Goal: Share content: Share content

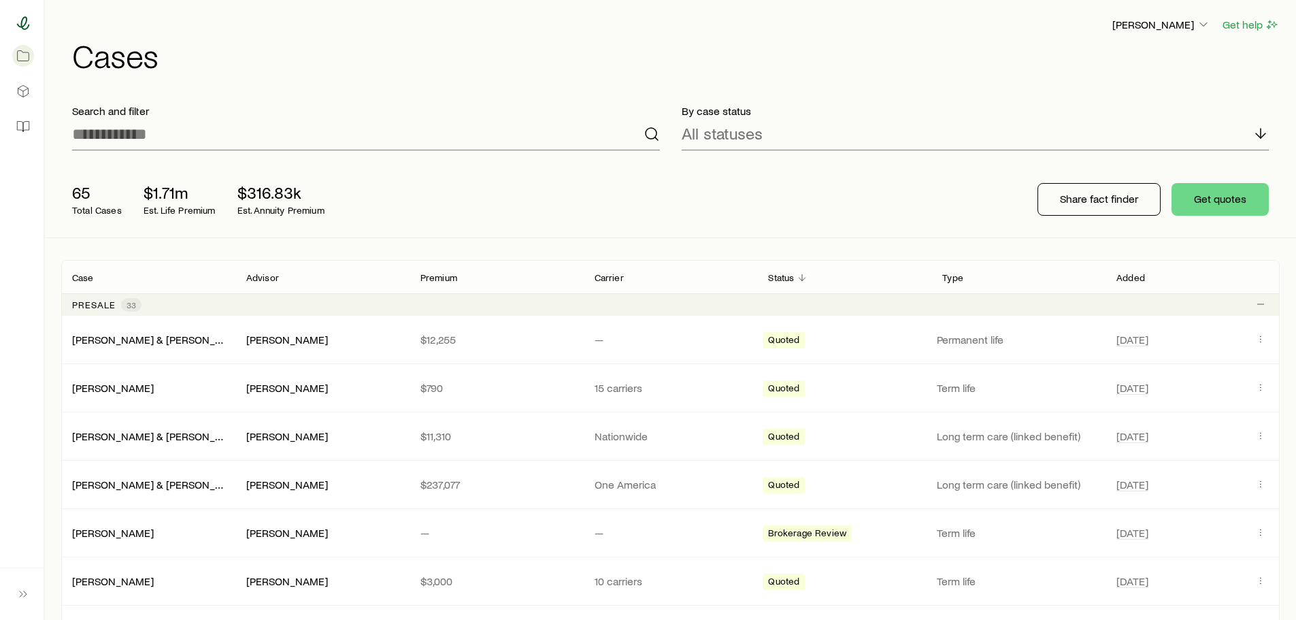
click at [24, 27] on icon at bounding box center [23, 23] width 14 height 14
click at [1123, 198] on p "Share fact finder" at bounding box center [1099, 199] width 78 height 14
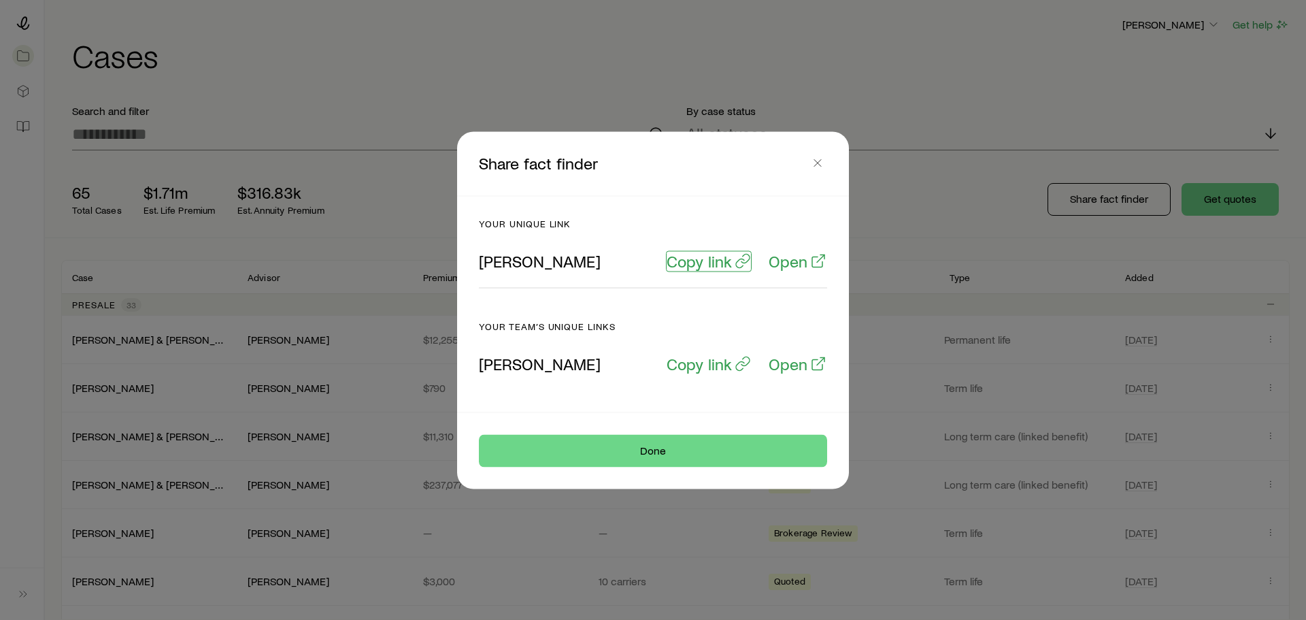
click at [716, 263] on p "Copy link" at bounding box center [699, 260] width 65 height 19
click at [667, 454] on button "Done" at bounding box center [653, 450] width 348 height 33
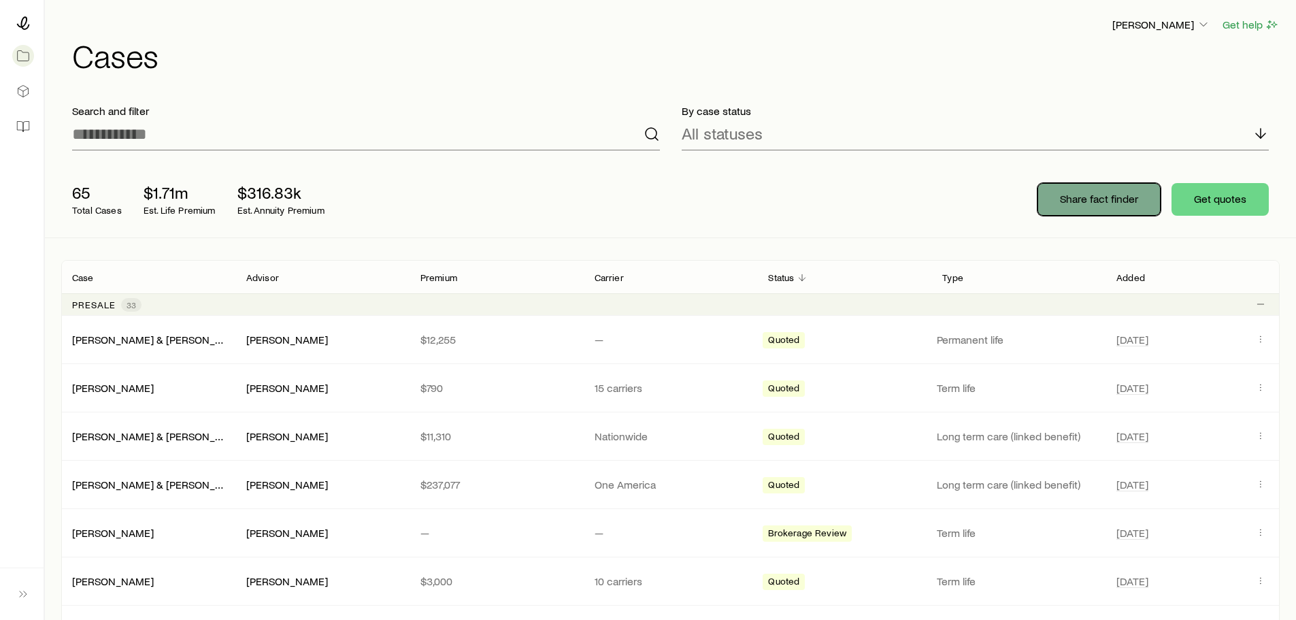
click at [1109, 195] on p "Share fact finder" at bounding box center [1099, 199] width 78 height 14
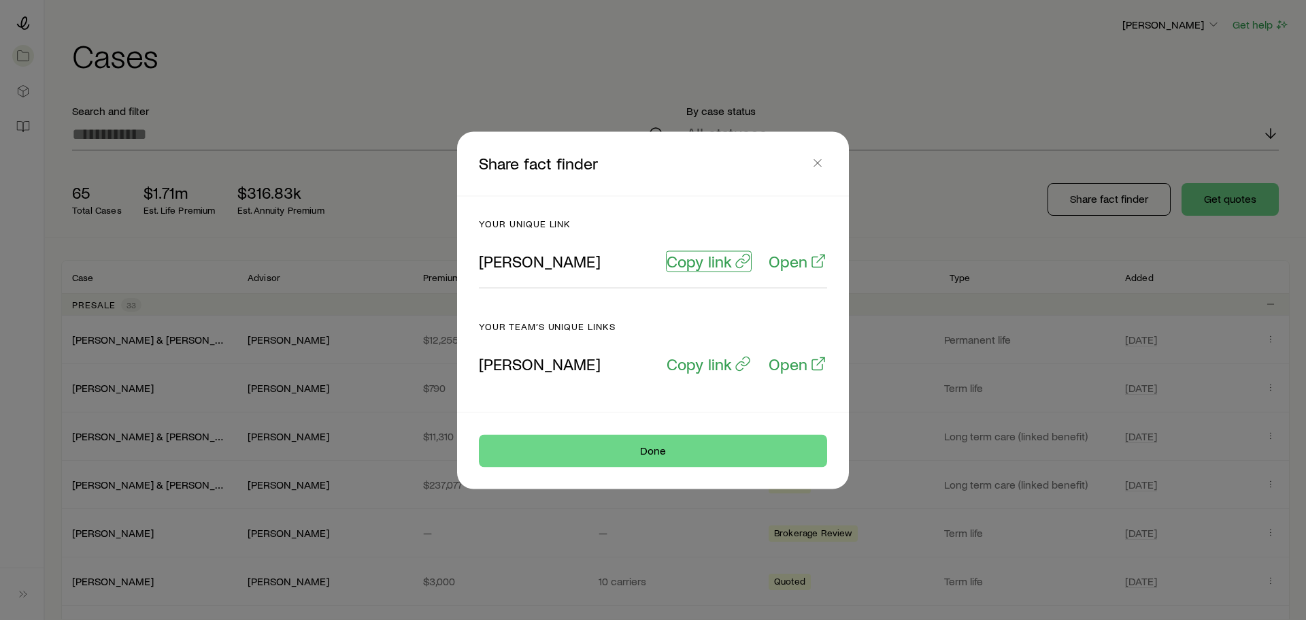
click at [703, 262] on p "Copy link" at bounding box center [699, 260] width 65 height 19
click at [657, 451] on button "Done" at bounding box center [653, 450] width 348 height 33
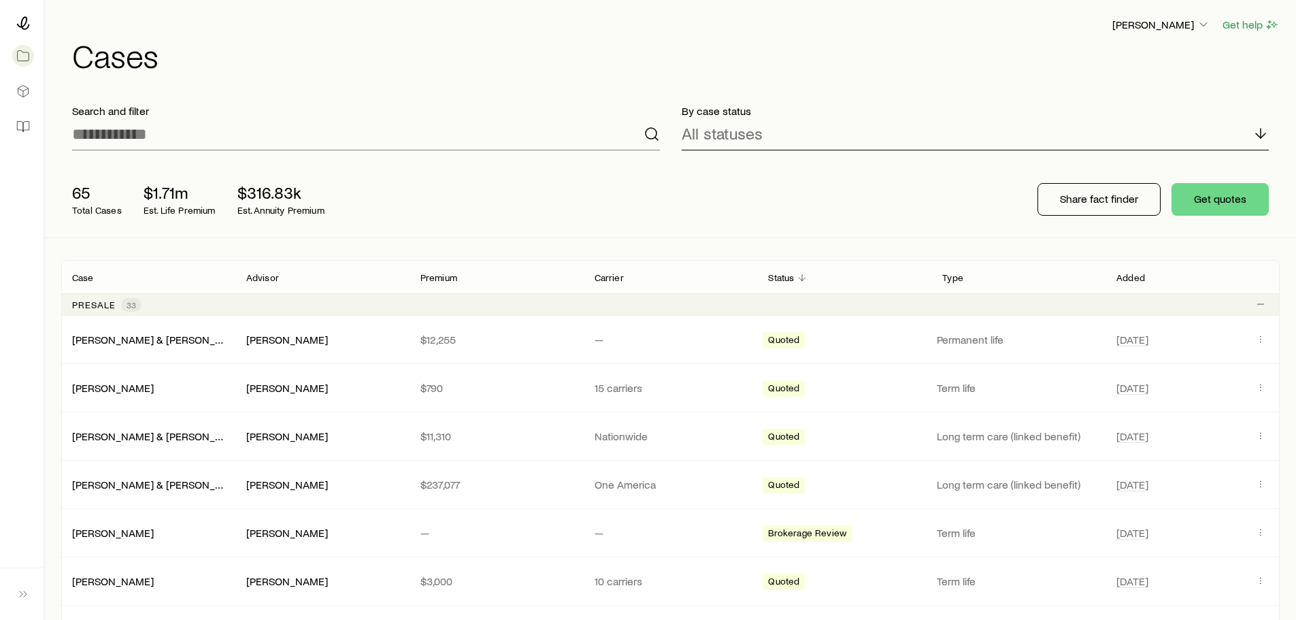
drag, startPoint x: 1124, startPoint y: 191, endPoint x: 1005, endPoint y: 142, distance: 128.1
click at [1007, 143] on div "All statuses" at bounding box center [976, 134] width 588 height 33
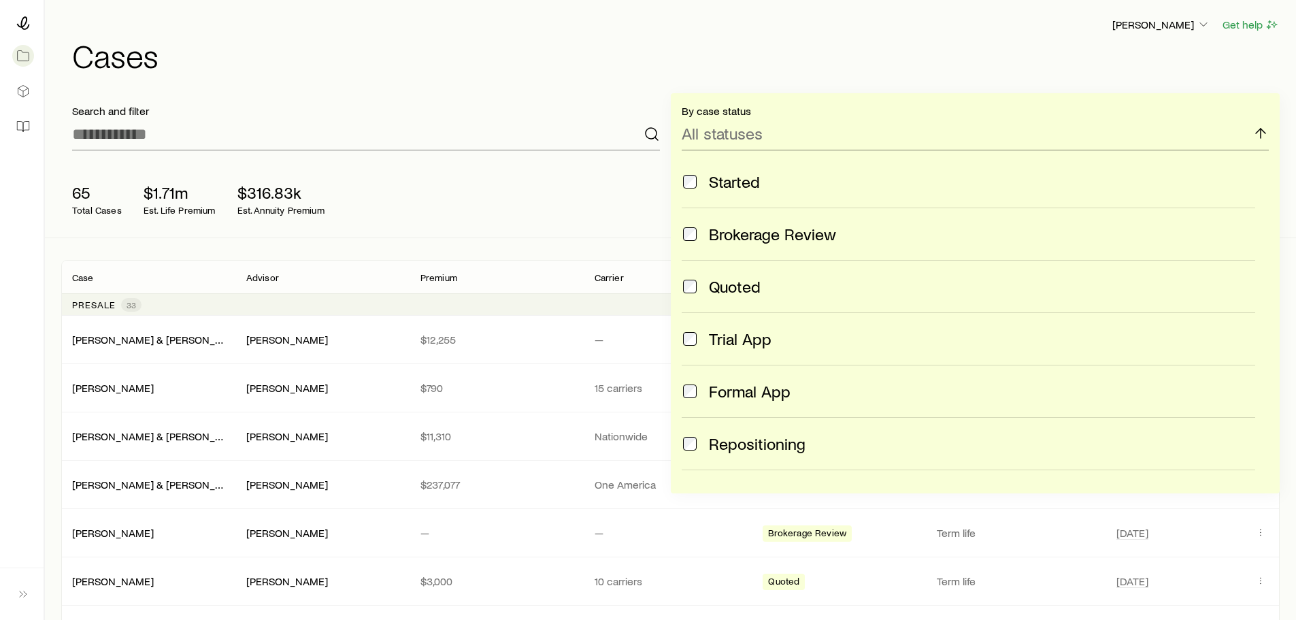
drag, startPoint x: 889, startPoint y: 68, endPoint x: 875, endPoint y: 52, distance: 21.3
click at [890, 65] on h1 "Cases" at bounding box center [675, 55] width 1207 height 33
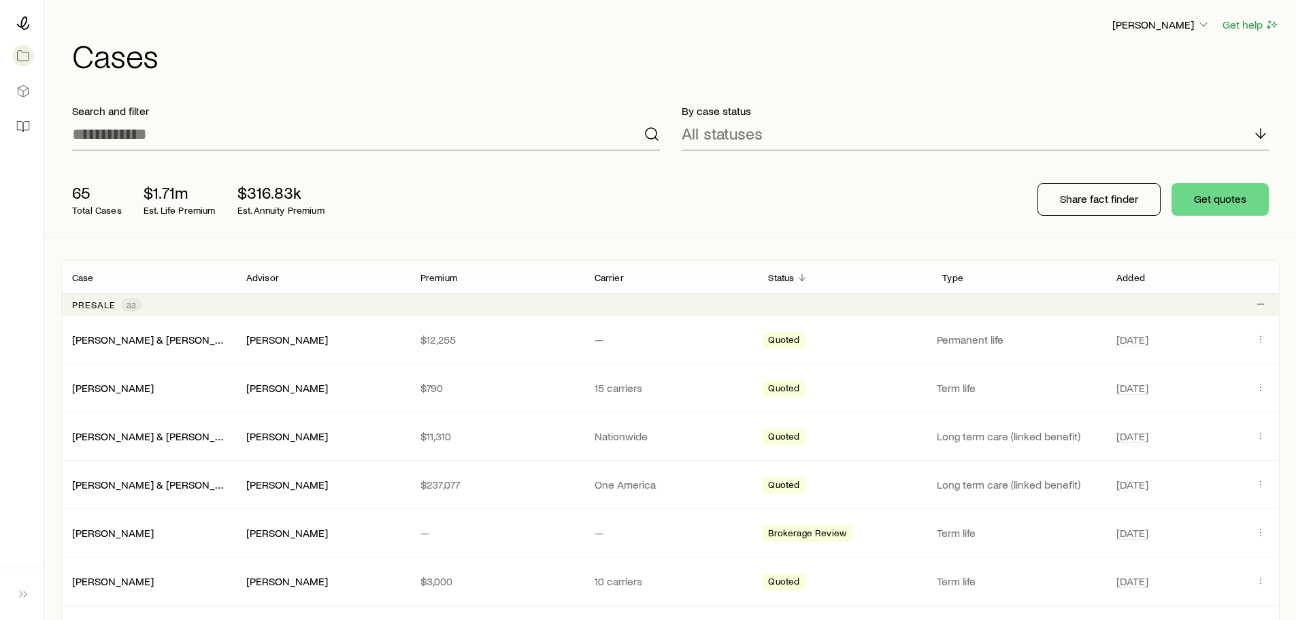
drag, startPoint x: 654, startPoint y: 84, endPoint x: 528, endPoint y: 27, distance: 138.5
click at [654, 83] on div "[PERSON_NAME] Get help Cases" at bounding box center [670, 44] width 1218 height 88
click at [24, 21] on icon at bounding box center [23, 23] width 14 height 14
click at [1099, 196] on p "Share fact finder" at bounding box center [1099, 199] width 78 height 14
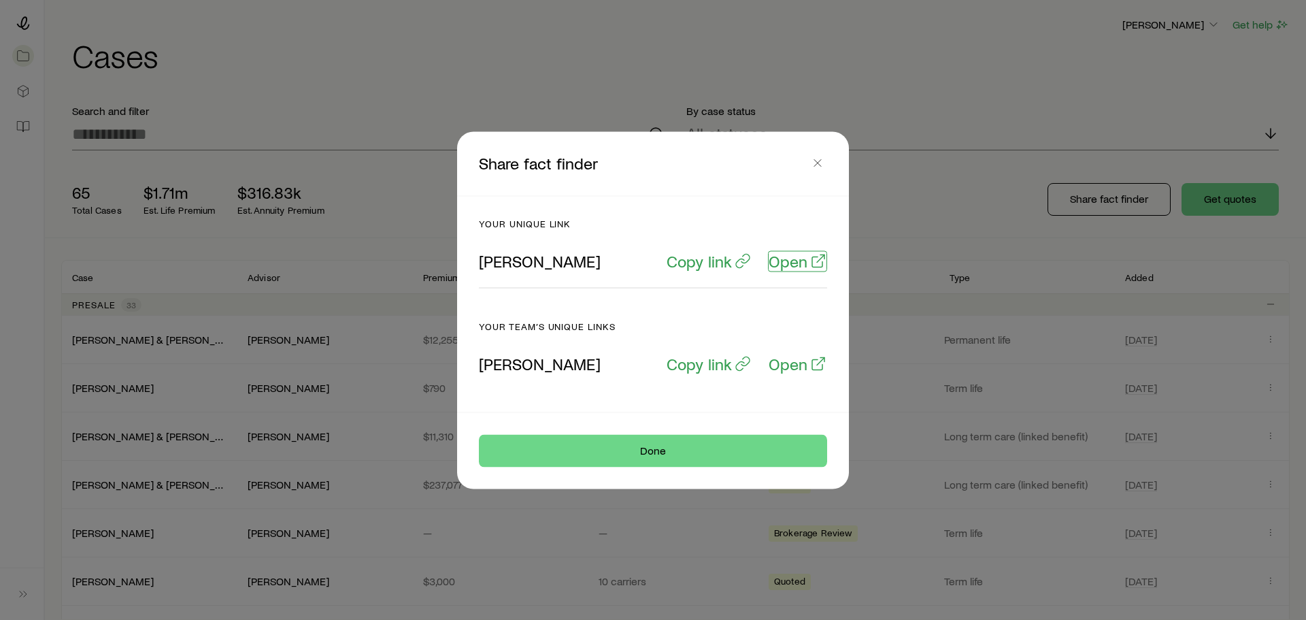
click at [809, 262] on link "Open" at bounding box center [797, 260] width 59 height 21
click at [818, 161] on icon "button" at bounding box center [818, 163] width 14 height 14
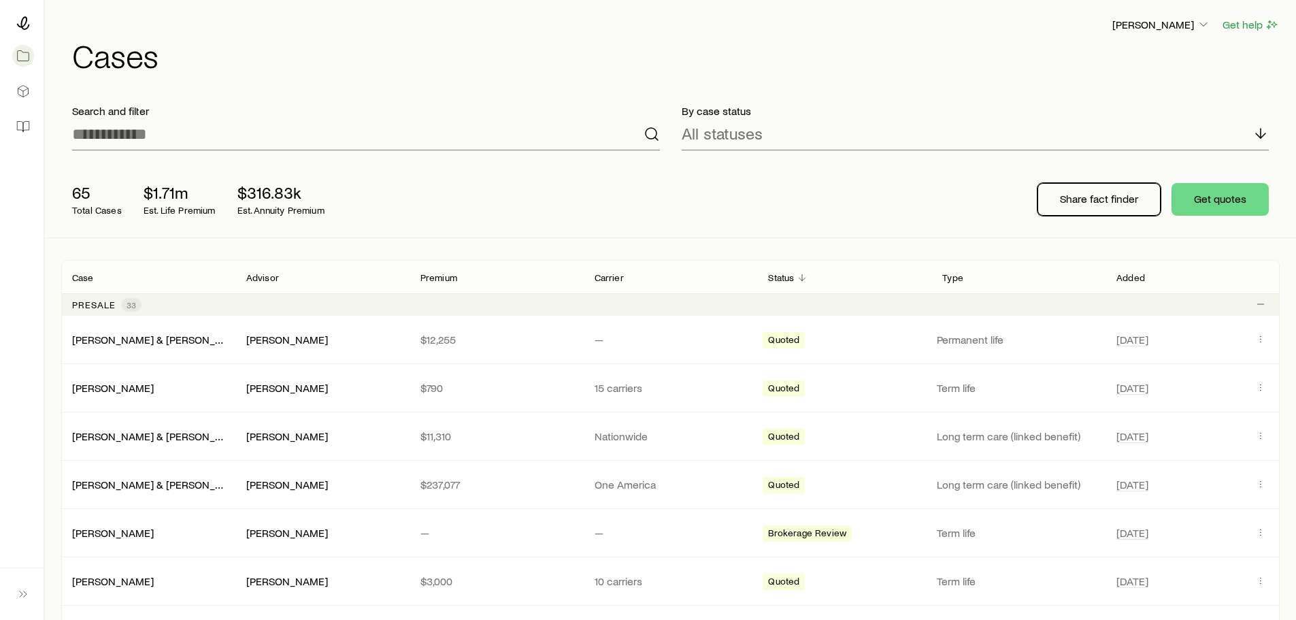
drag, startPoint x: 1123, startPoint y: 199, endPoint x: 1504, endPoint y: 174, distance: 381.7
drag, startPoint x: 1121, startPoint y: 201, endPoint x: 1558, endPoint y: 186, distance: 437.6
drag, startPoint x: 1108, startPoint y: 200, endPoint x: 1099, endPoint y: 199, distance: 8.9
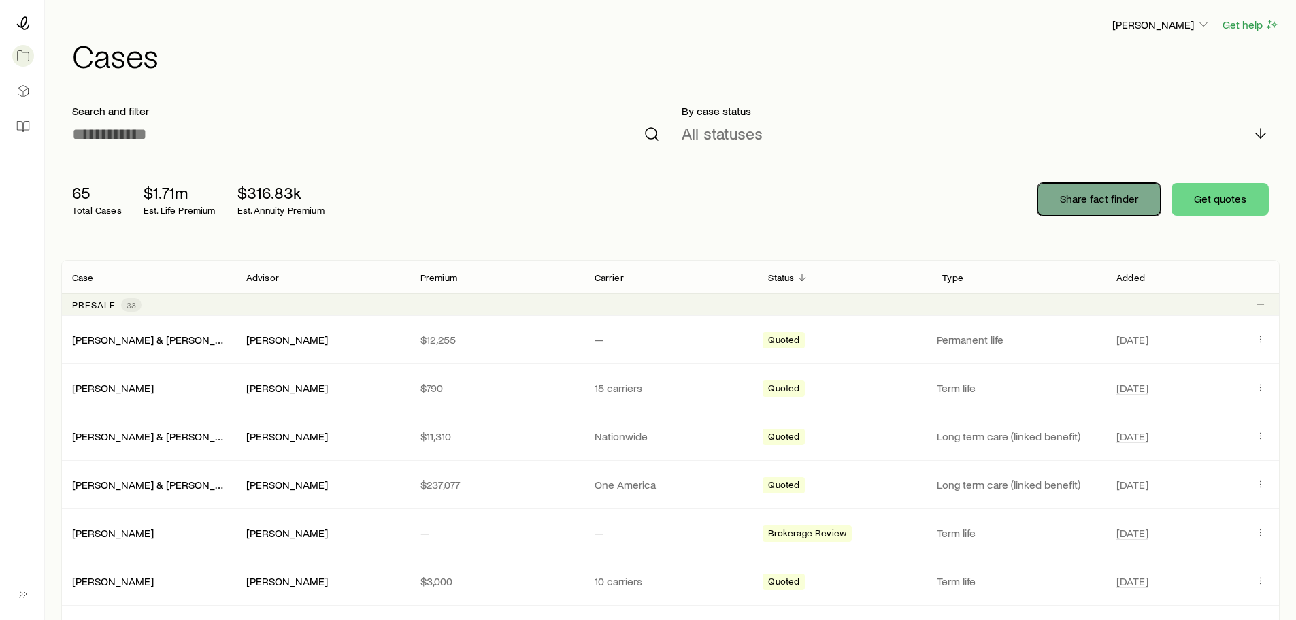
click at [1099, 199] on p "Share fact finder" at bounding box center [1099, 199] width 78 height 14
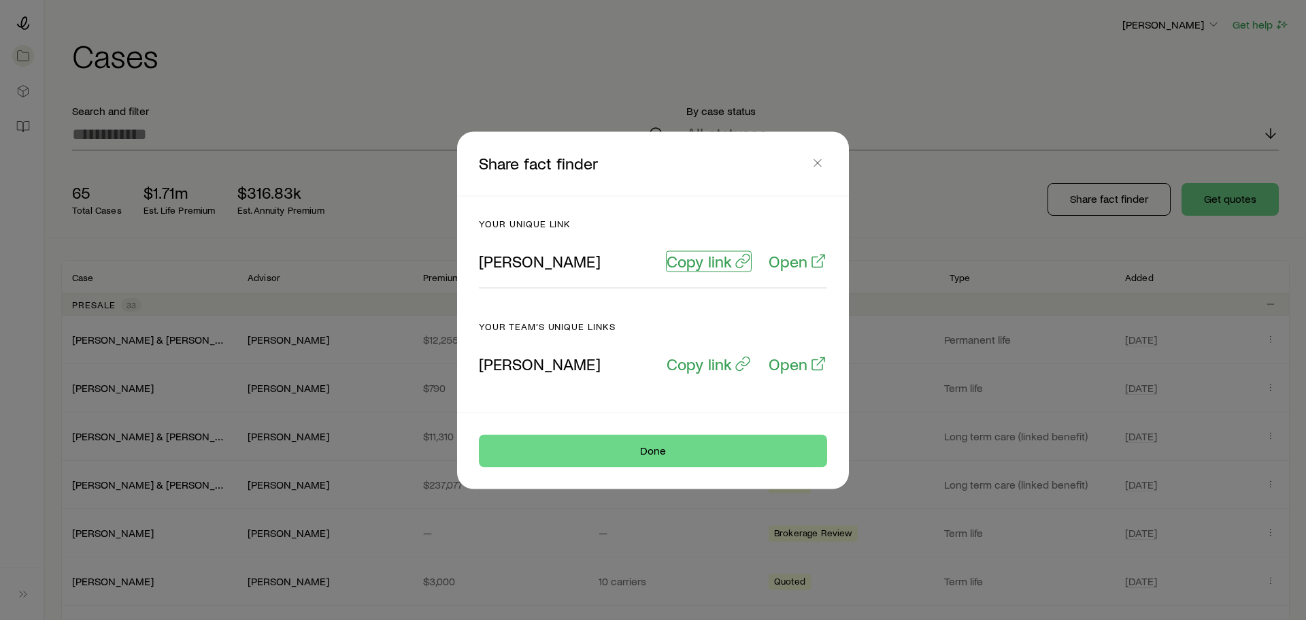
click at [722, 265] on p "Copy link" at bounding box center [699, 260] width 65 height 19
click at [815, 163] on icon "button" at bounding box center [818, 163] width 14 height 14
